Goal: Find specific page/section: Find specific page/section

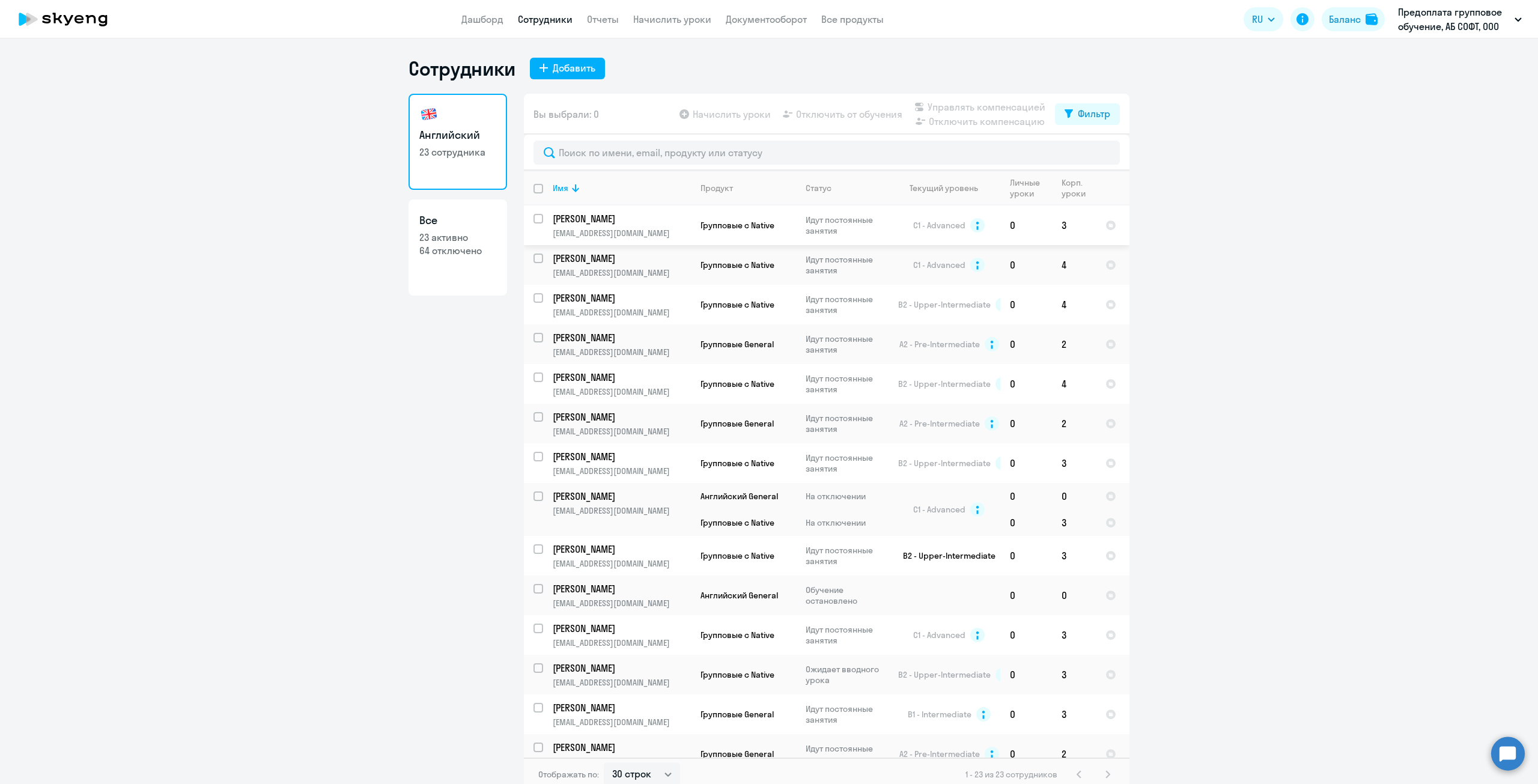
select select "30"
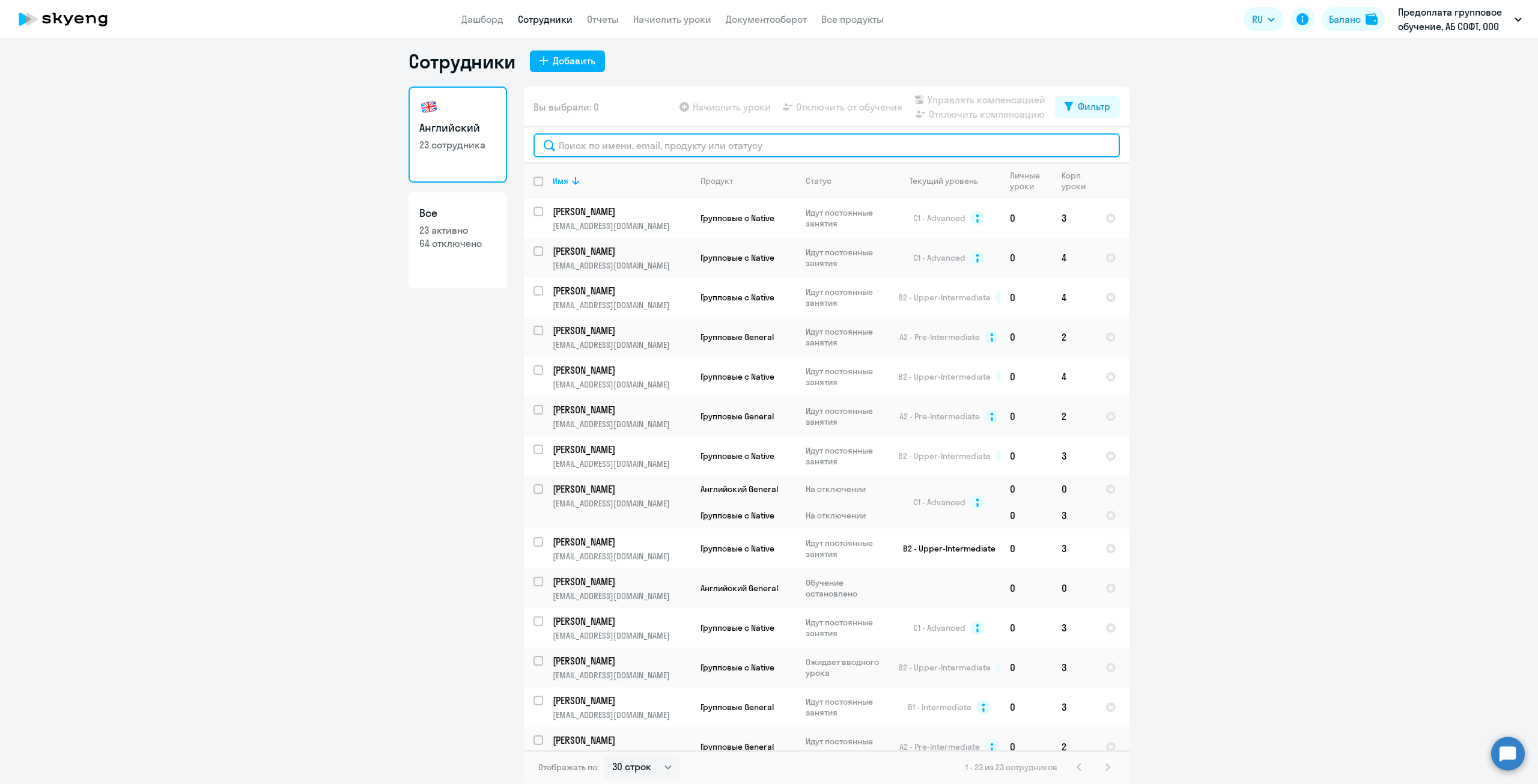
click at [620, 144] on input "text" at bounding box center [827, 146] width 587 height 24
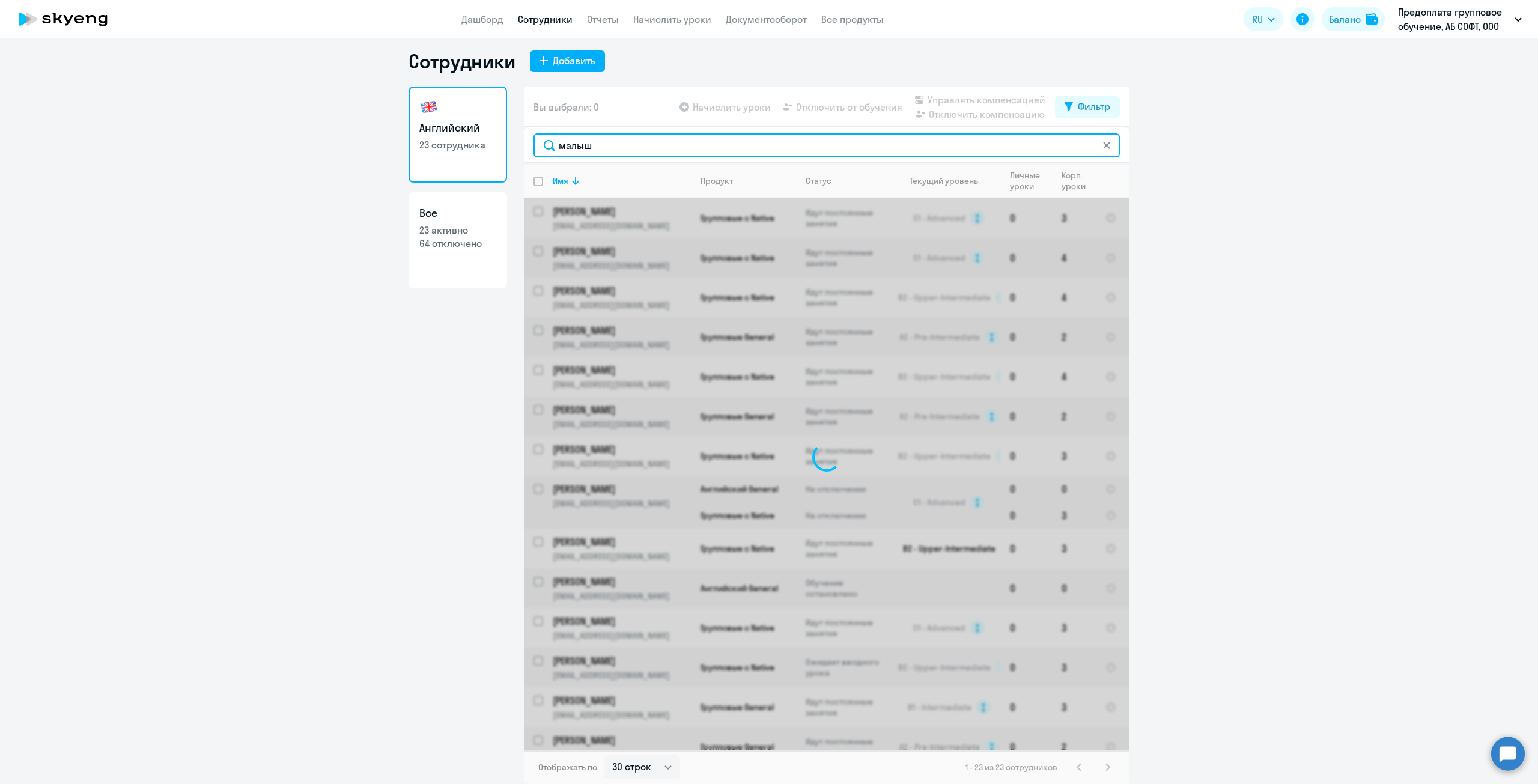
scroll to position [0, 0]
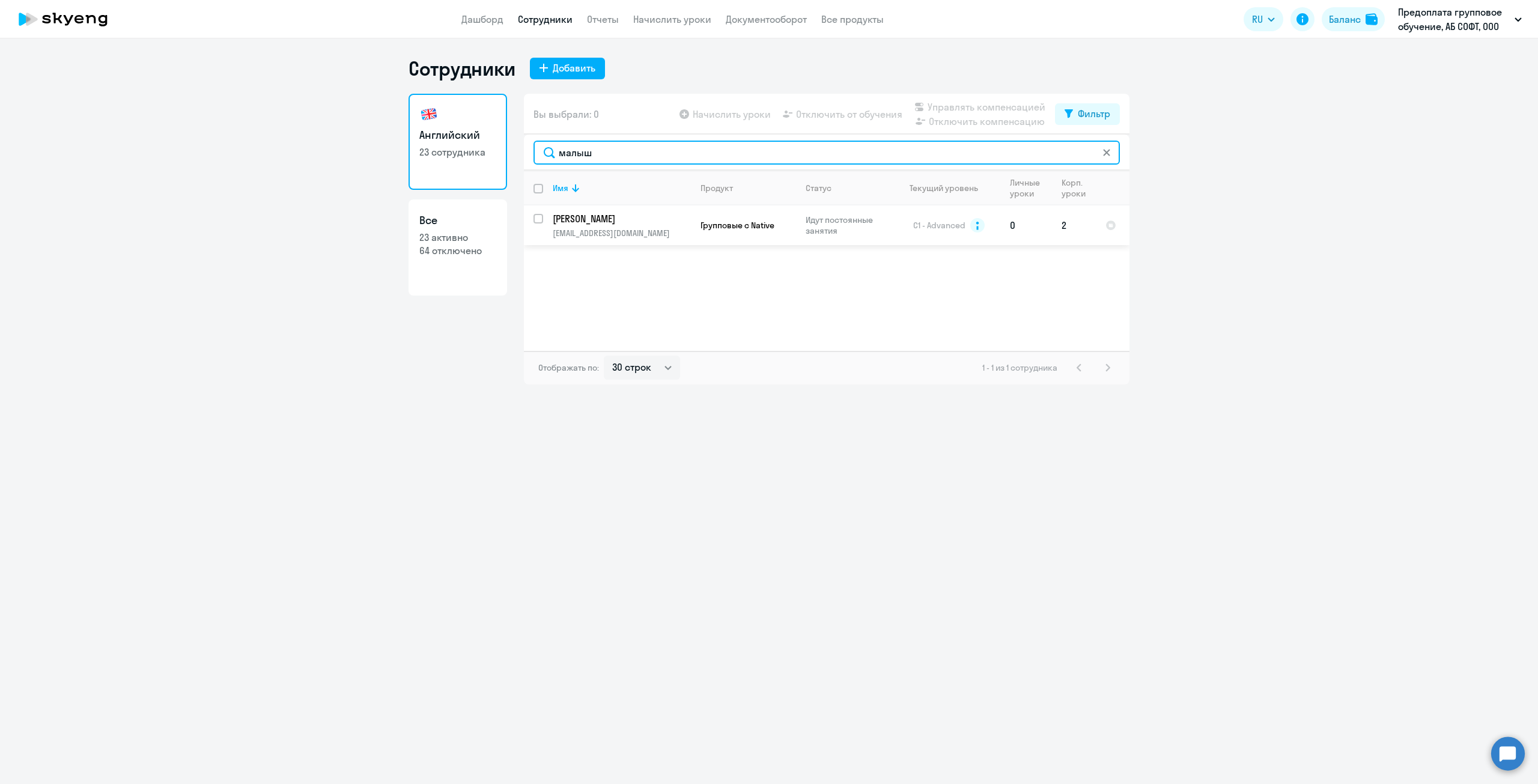
type input "малыш"
click at [543, 217] on td "[PERSON_NAME] [PERSON_NAME][EMAIL_ADDRESS][DOMAIN_NAME]" at bounding box center [617, 225] width 148 height 39
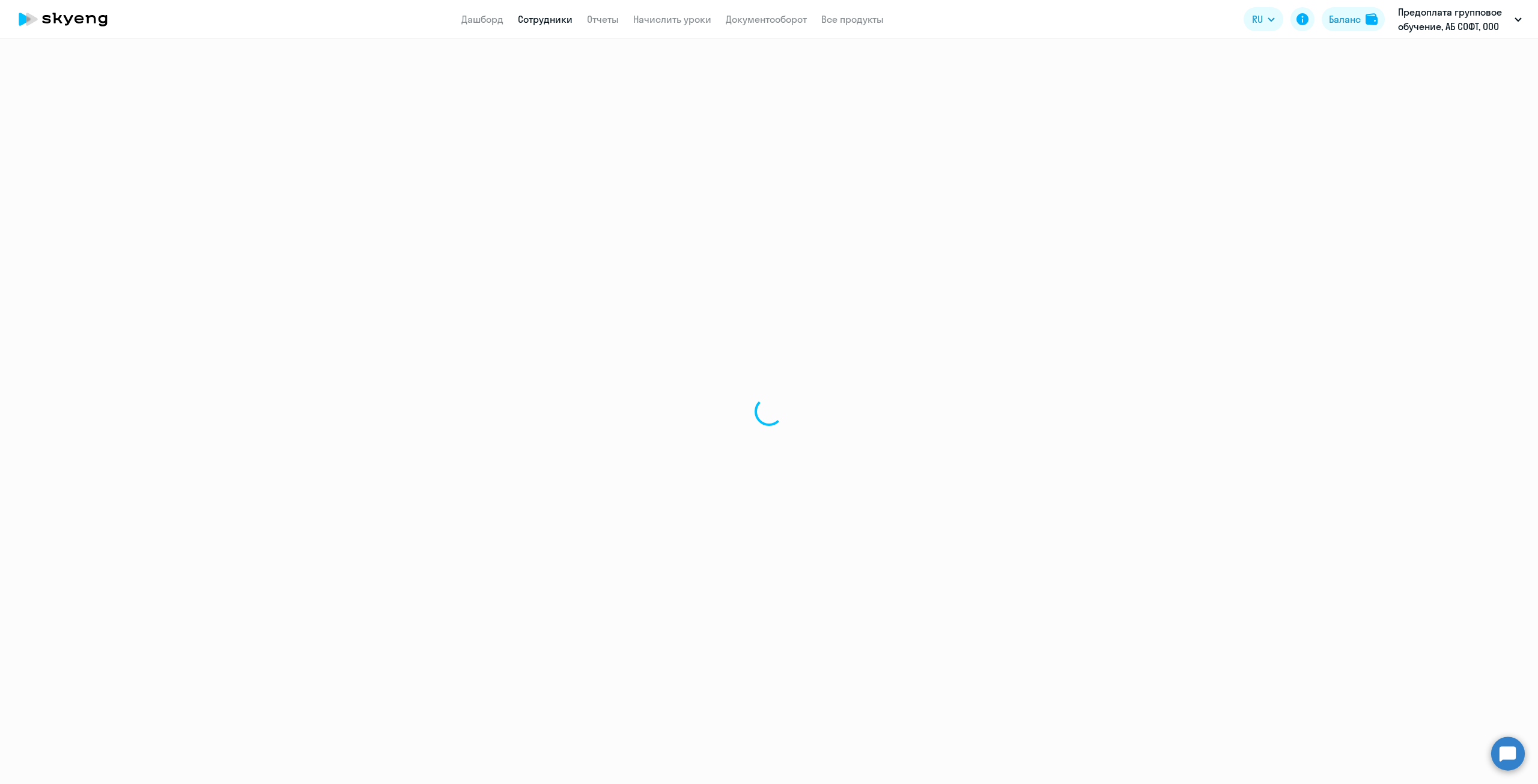
select select "english"
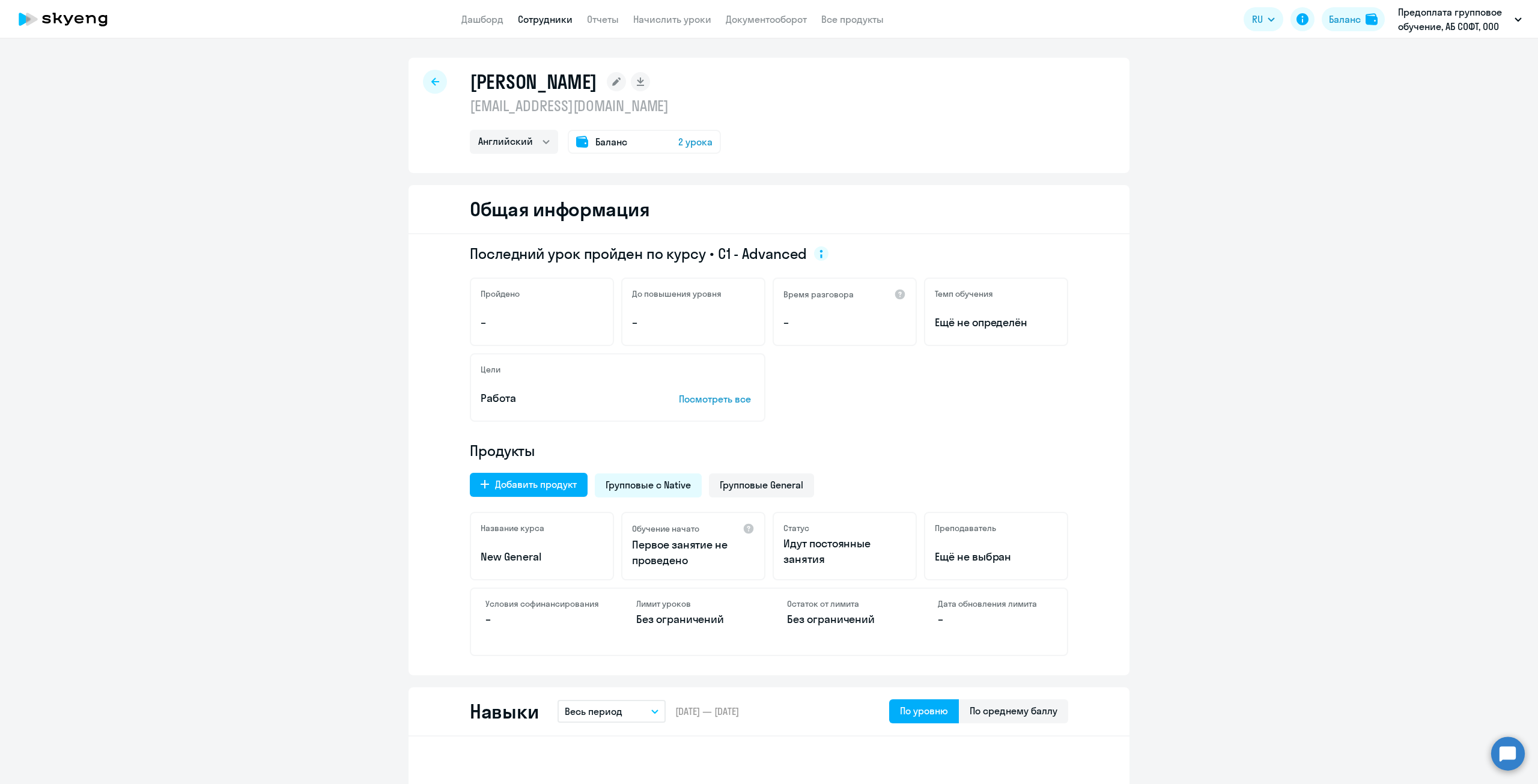
select select "30"
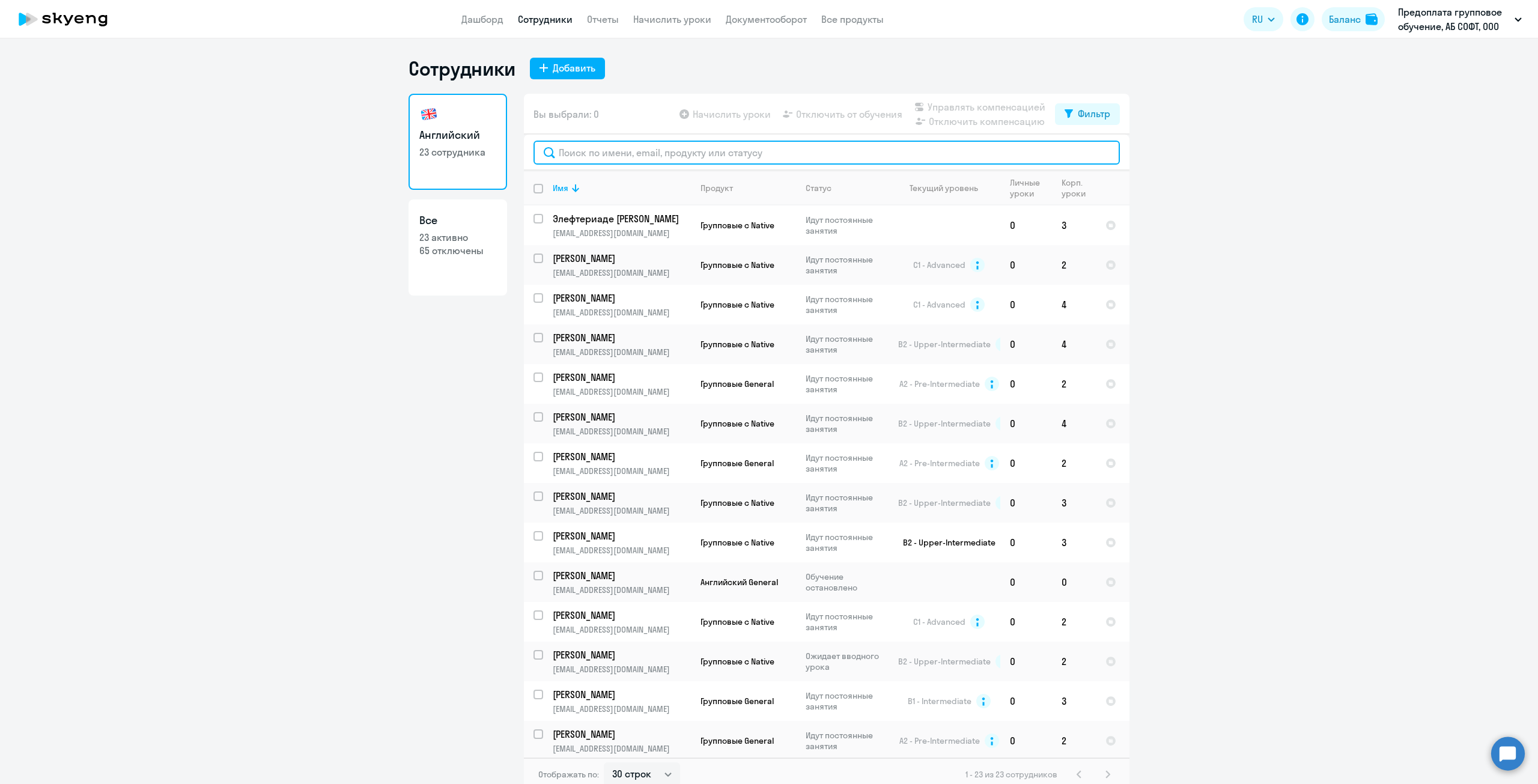
click at [570, 150] on input "text" at bounding box center [827, 153] width 587 height 24
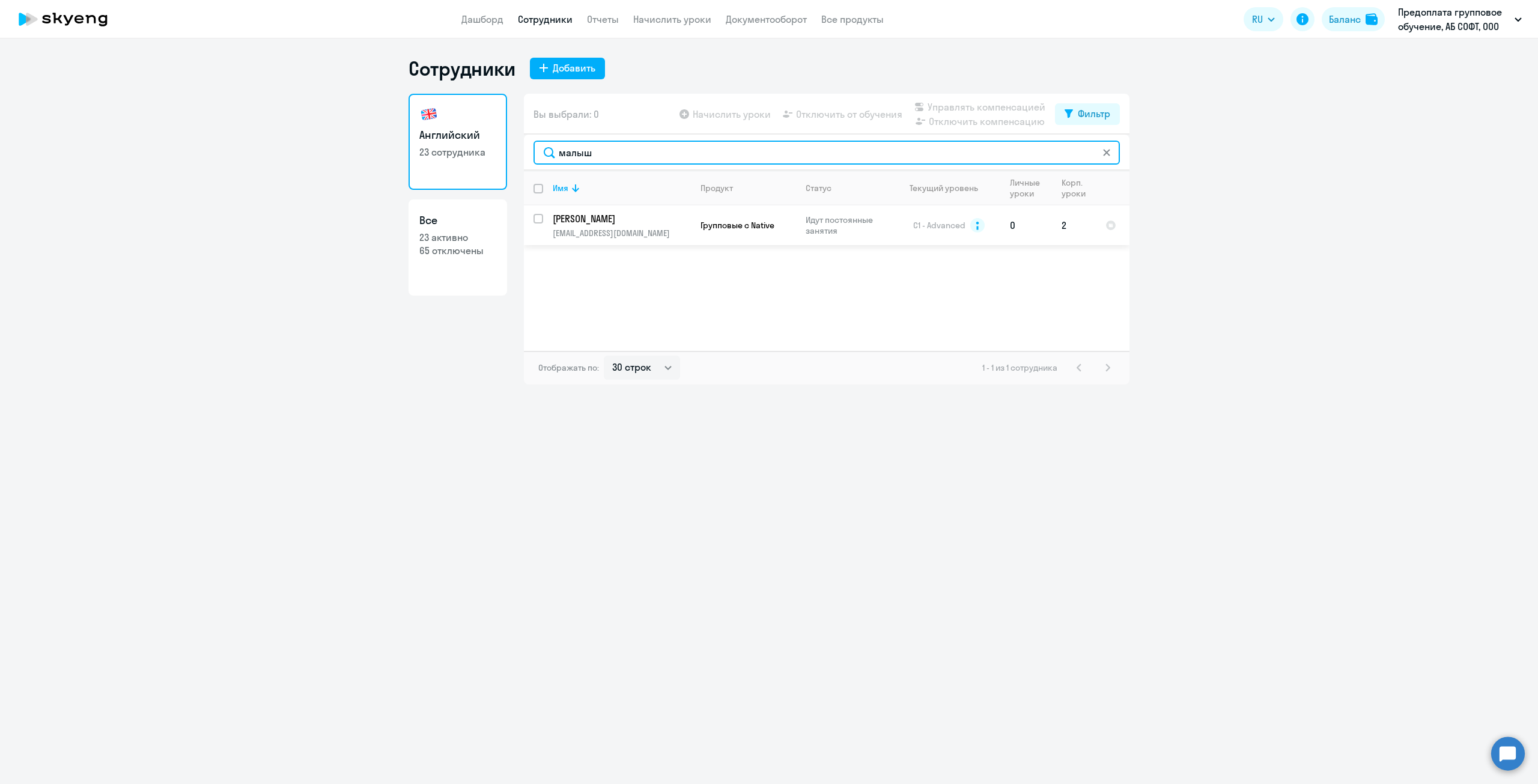
type input "малыш"
click at [539, 217] on input "select row 41131379" at bounding box center [546, 226] width 24 height 24
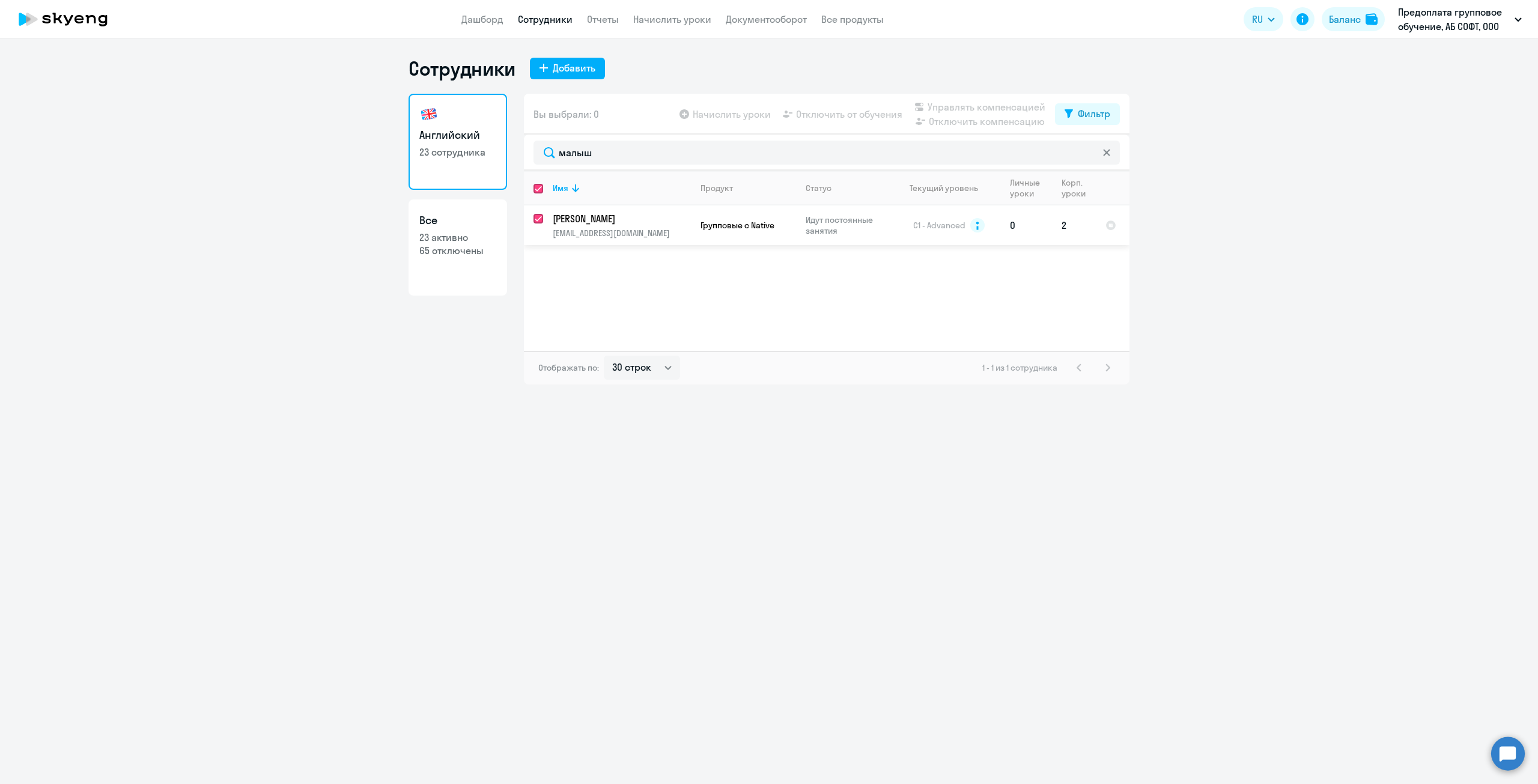
checkbox input "true"
click at [534, 220] on input "deselect row 41131379" at bounding box center [546, 226] width 24 height 24
checkbox input "false"
